Goal: Task Accomplishment & Management: Use online tool/utility

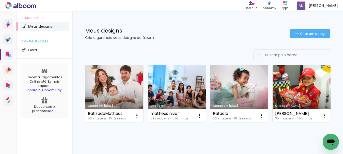
drag, startPoint x: 110, startPoint y: 97, endPoint x: 114, endPoint y: 106, distance: 10.0
click at [110, 97] on link "Criado em 25/08/25" at bounding box center [114, 93] width 58 height 57
